Goal: Book appointment/travel/reservation

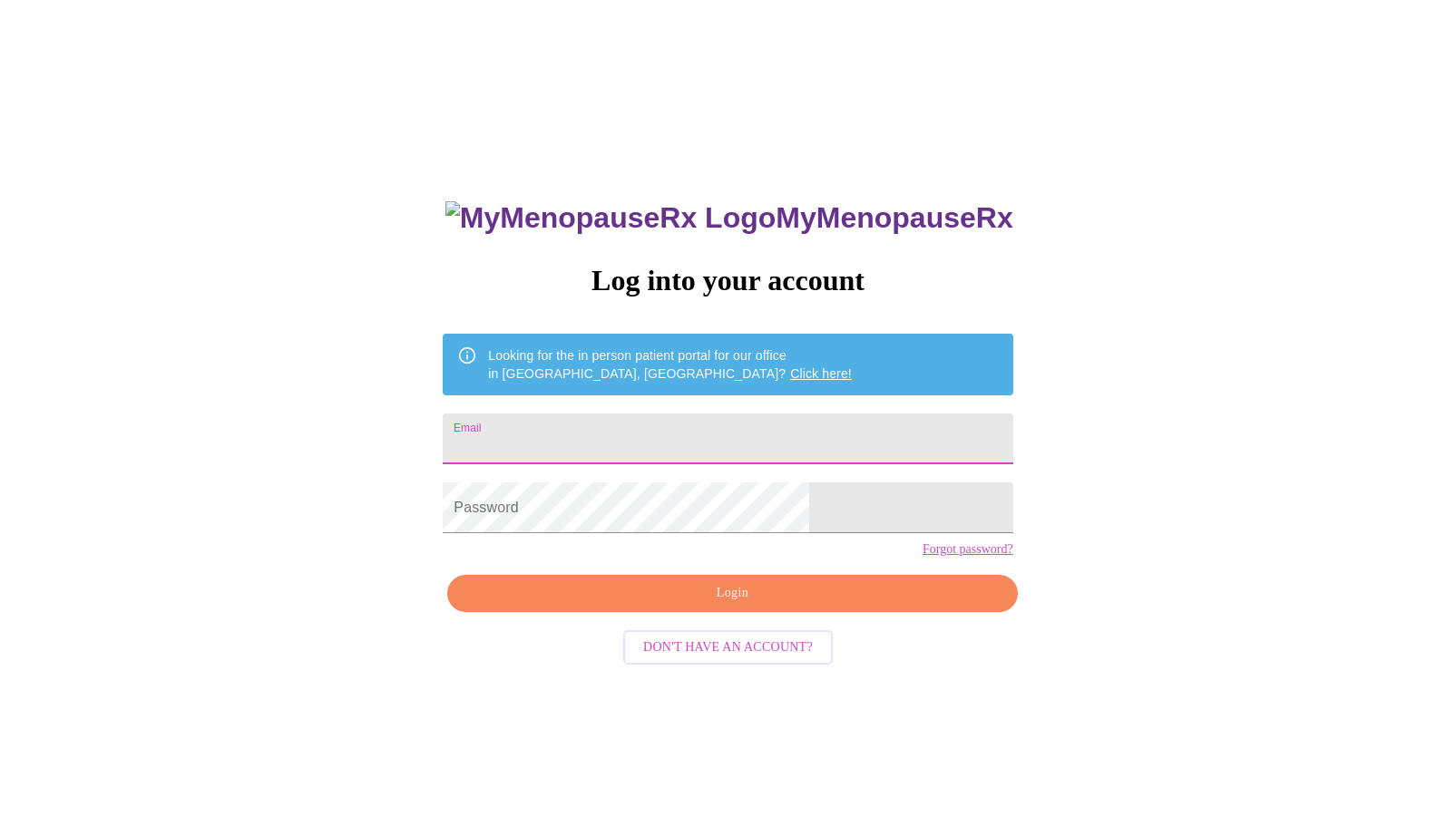
click at [814, 424] on input "Email" at bounding box center [727, 438] width 570 height 51
type input "[EMAIL_ADDRESS][DOMAIN_NAME]"
click at [710, 605] on span "Login" at bounding box center [732, 593] width 528 height 23
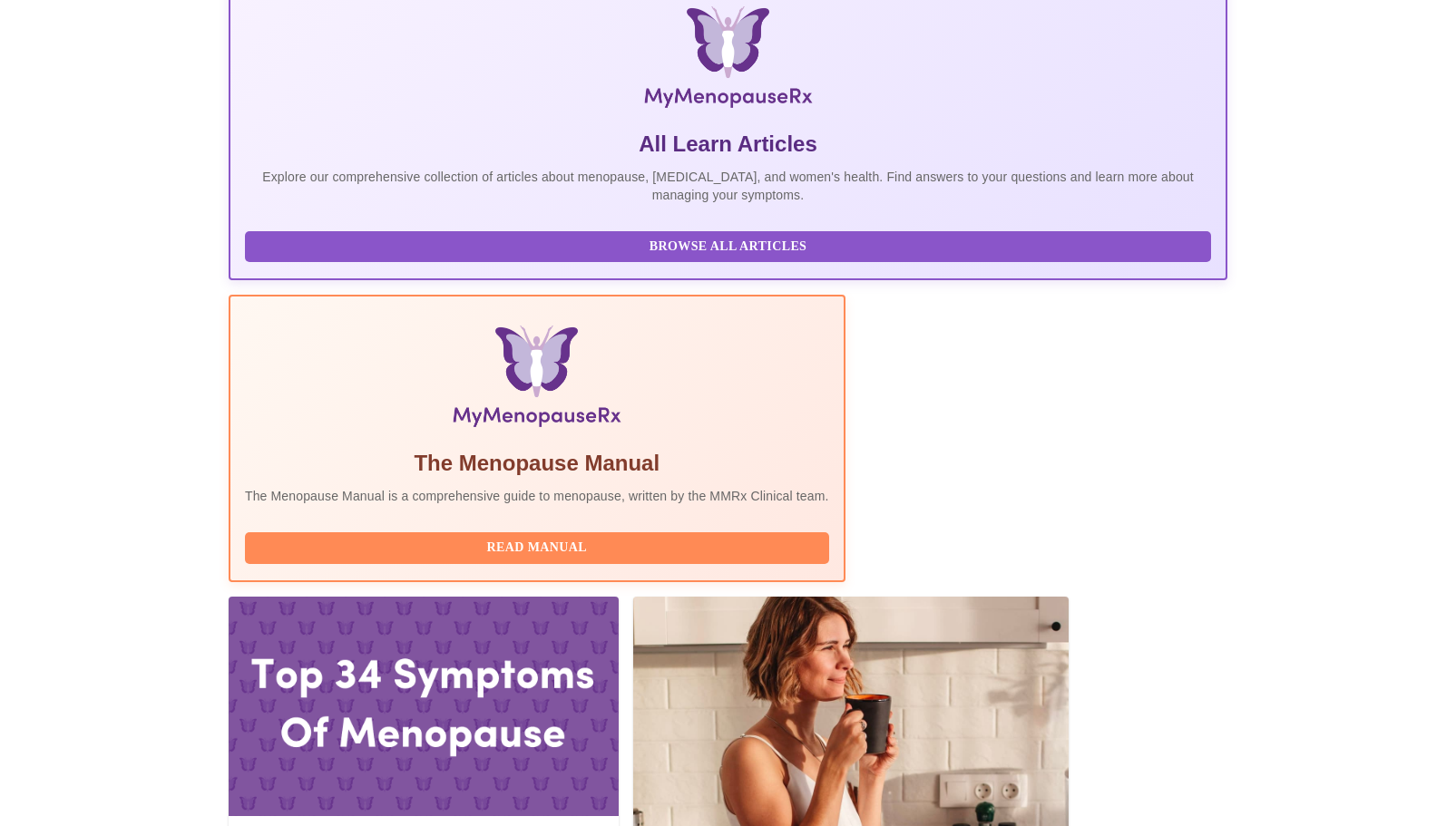
scroll to position [288, 0]
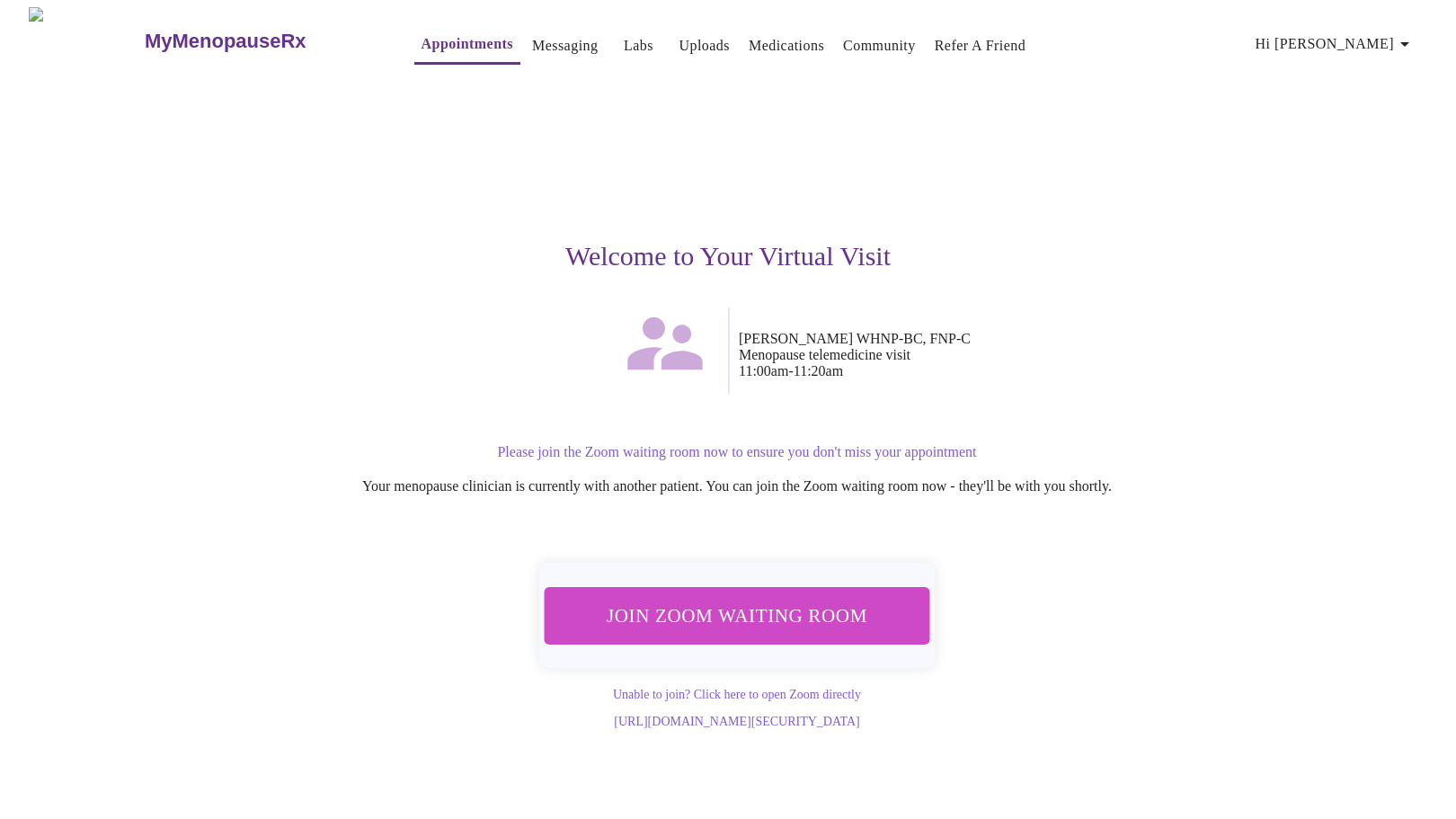
click at [802, 615] on span "Join Zoom Waiting Room" at bounding box center [737, 615] width 340 height 33
